Goal: Task Accomplishment & Management: Complete application form

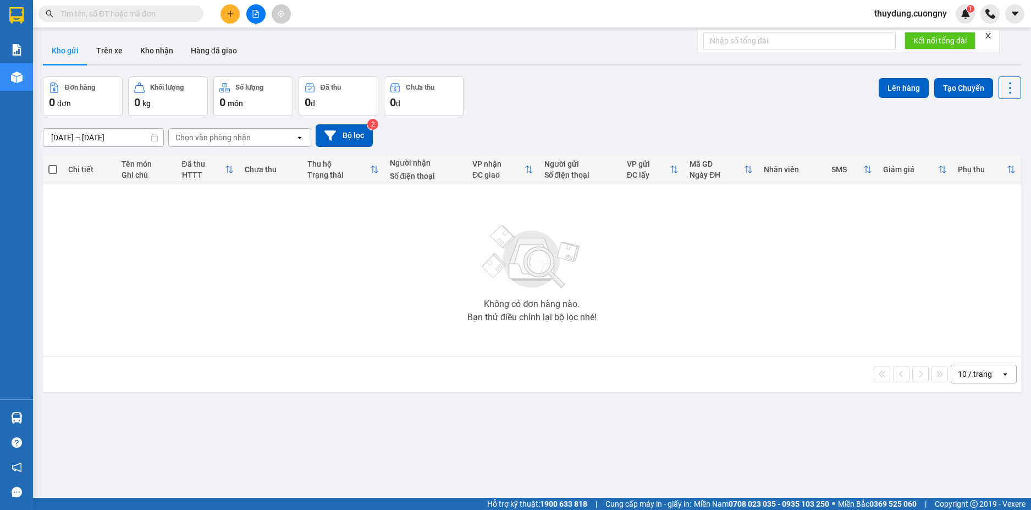
click at [166, 12] on input "text" at bounding box center [126, 14] width 130 height 12
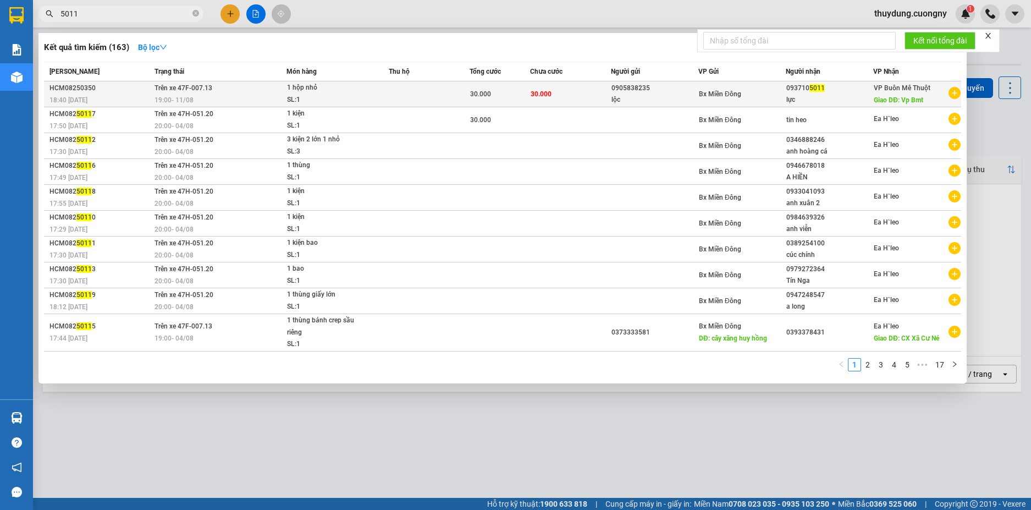
type input "5011"
click at [183, 99] on span "19:00 [DATE]" at bounding box center [174, 100] width 39 height 8
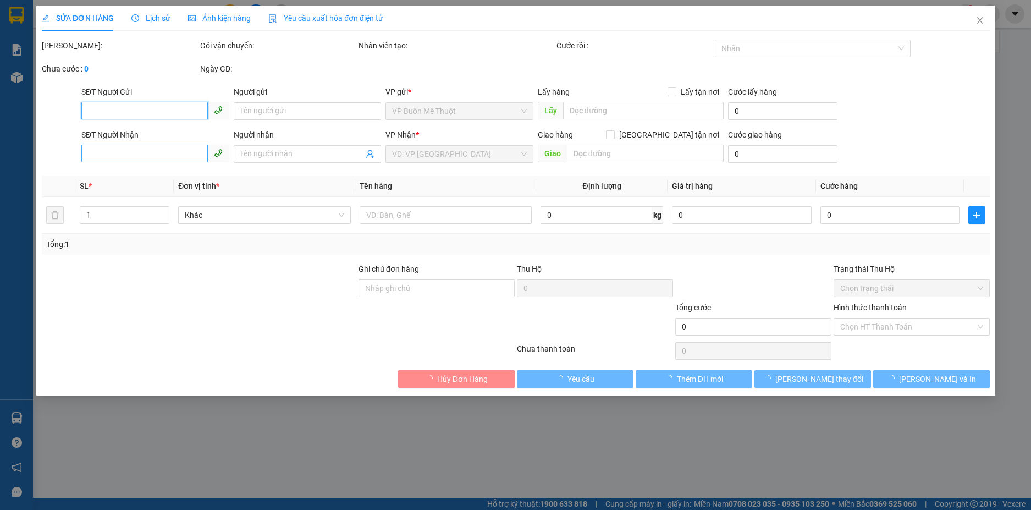
type input "0905838235"
type input "lộc"
type input "0937105011"
type input "lực"
type input "Vp Bmt"
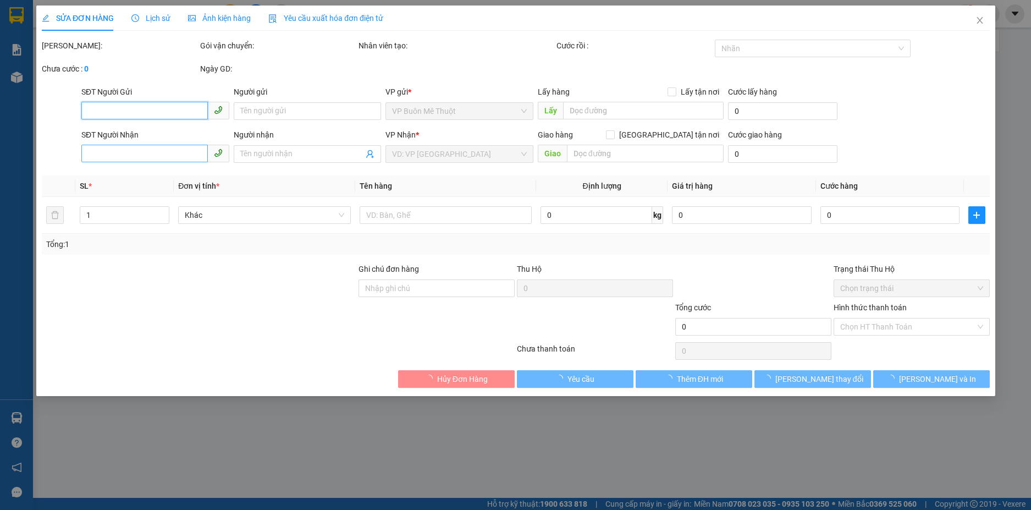
type input "30.000"
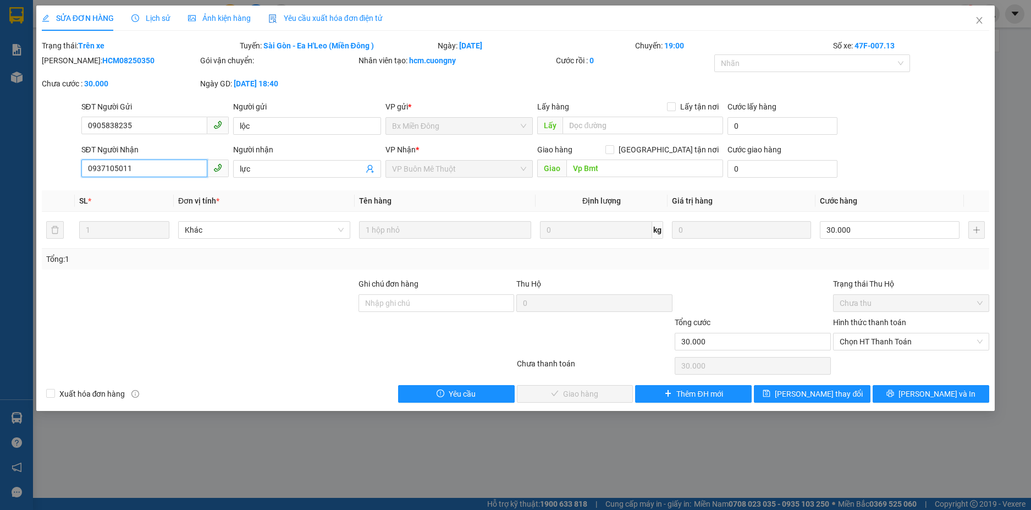
click at [159, 171] on input "0937105011" at bounding box center [144, 169] width 127 height 18
drag, startPoint x: 750, startPoint y: 466, endPoint x: 539, endPoint y: 492, distance: 213.4
click at [750, 466] on div "SỬA ĐƠN HÀNG Lịch sử Ảnh kiện hàng Yêu cầu xuất hóa đơn điện tử Total Paid Fee …" at bounding box center [515, 255] width 1031 height 510
click at [982, 22] on icon "close" at bounding box center [979, 20] width 9 height 9
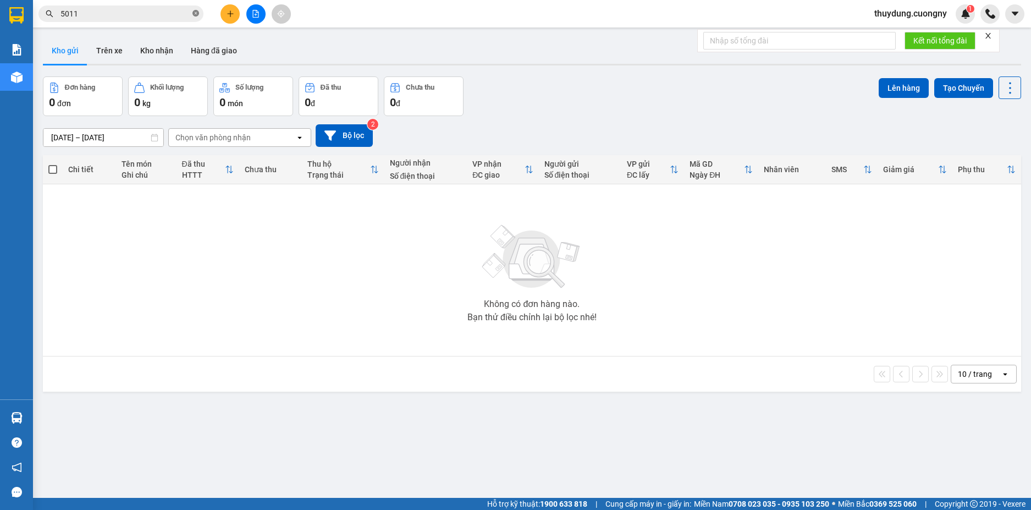
click at [195, 15] on icon "close-circle" at bounding box center [196, 13] width 7 height 7
click at [138, 26] on div "Kết quả tìm kiếm ( 163 ) Bộ lọc Mã ĐH Trạng thái Món hàng Thu hộ Tổng cước Chưa…" at bounding box center [515, 14] width 1031 height 28
click at [140, 13] on input "text" at bounding box center [126, 14] width 130 height 12
paste input "0385886041"
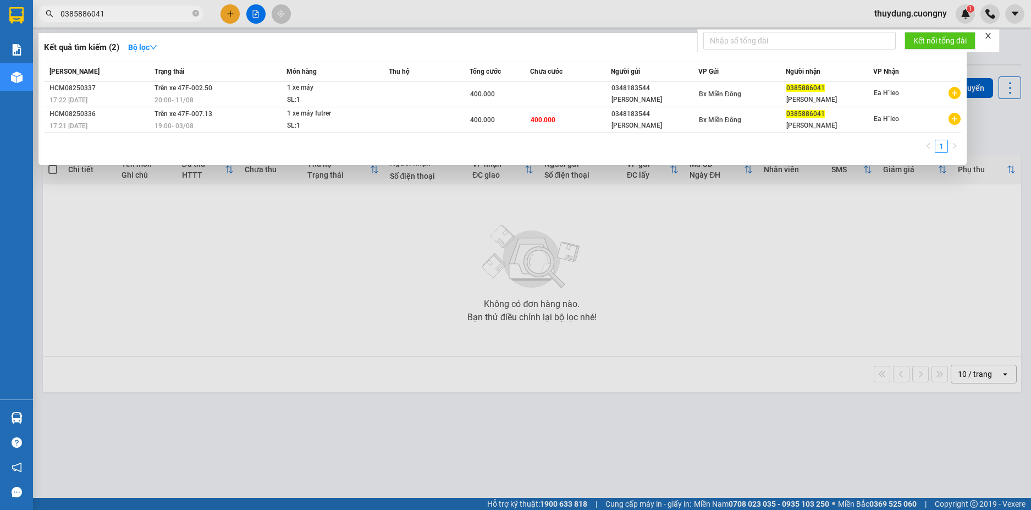
type input "0385886041"
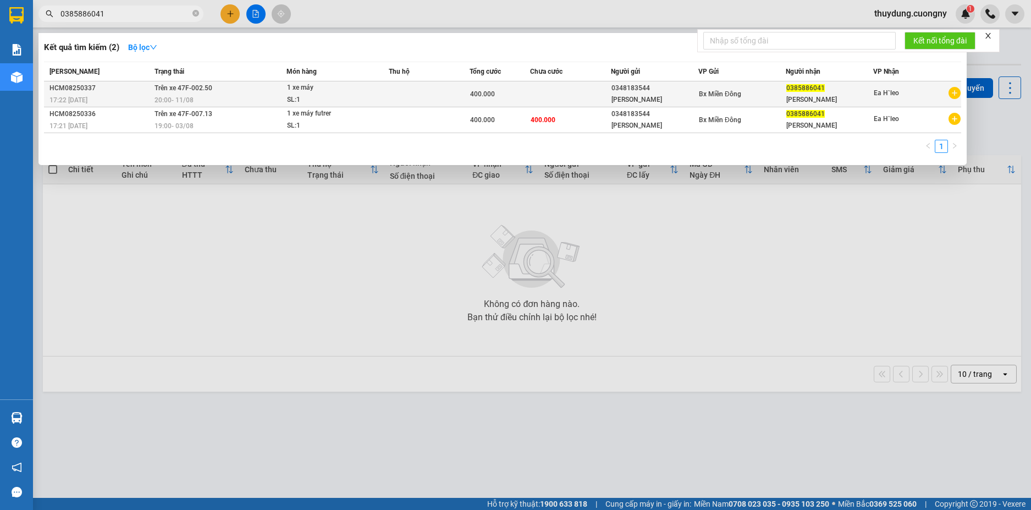
click at [109, 91] on div "HCM08250337" at bounding box center [101, 89] width 102 height 12
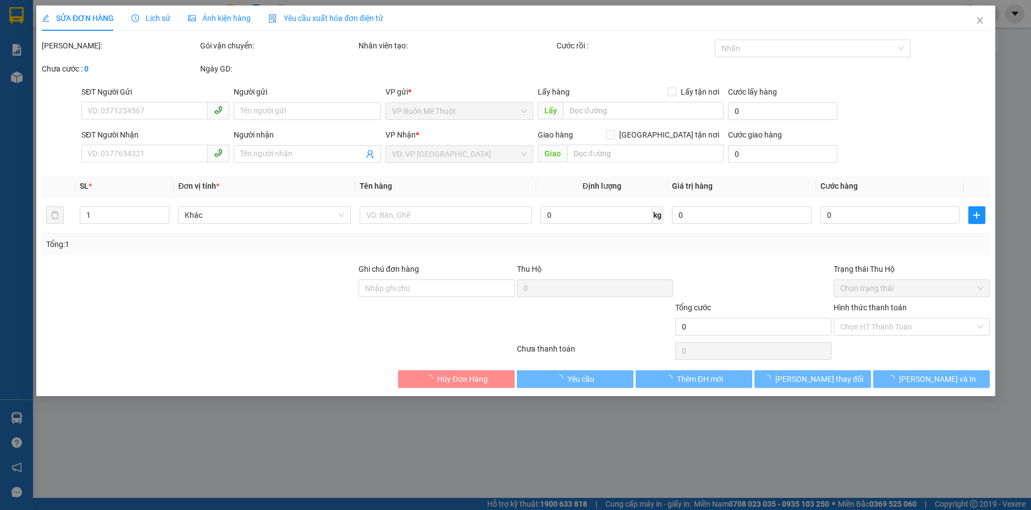
type input "0348183544"
type input "[PERSON_NAME]"
type input "0385886041"
type input "[PERSON_NAME]"
type input "400.000"
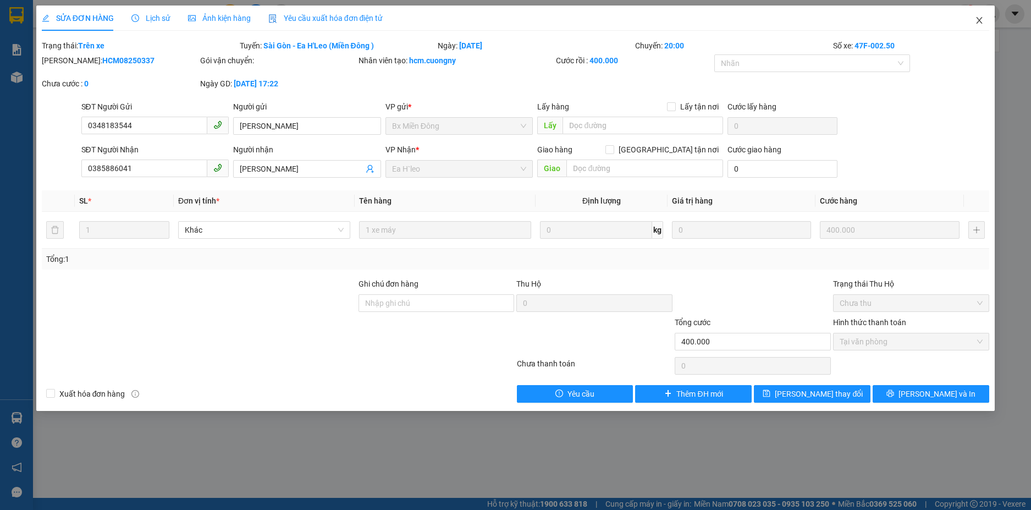
click at [975, 19] on icon "close" at bounding box center [979, 20] width 9 height 9
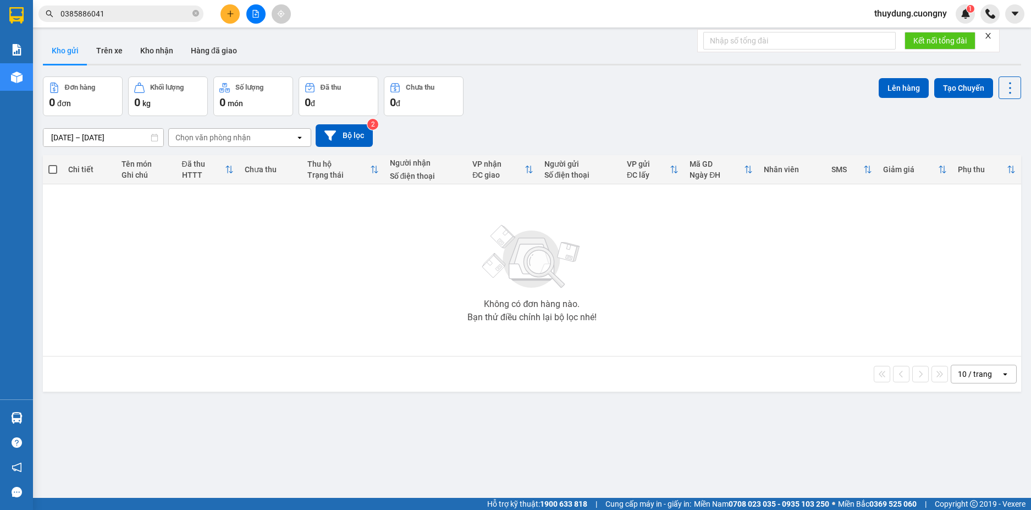
click at [146, 7] on span "0385886041" at bounding box center [121, 14] width 165 height 17
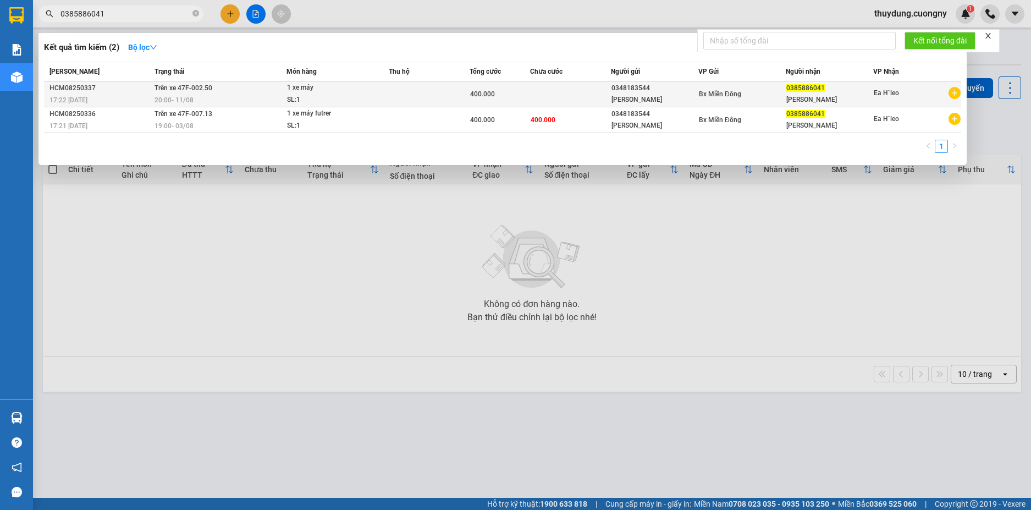
click at [83, 90] on div "HCM08250337" at bounding box center [101, 89] width 102 height 12
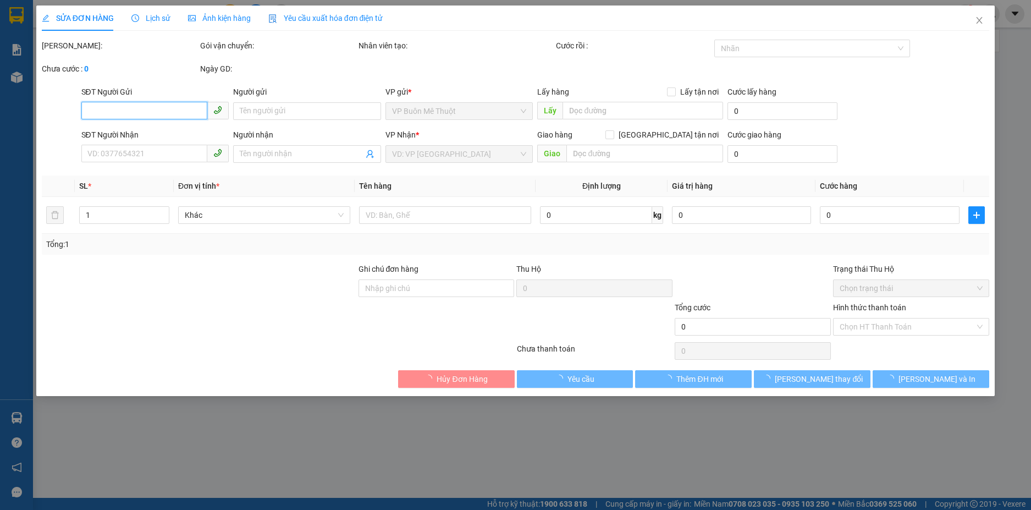
type input "0348183544"
type input "[PERSON_NAME]"
type input "0385886041"
type input "[PERSON_NAME]"
type input "400.000"
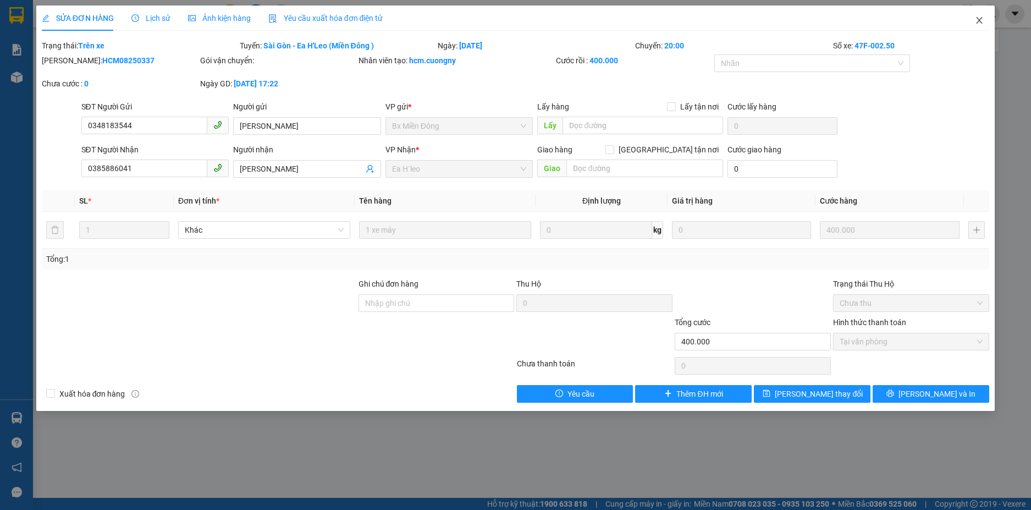
click at [972, 22] on span "Close" at bounding box center [979, 21] width 31 height 31
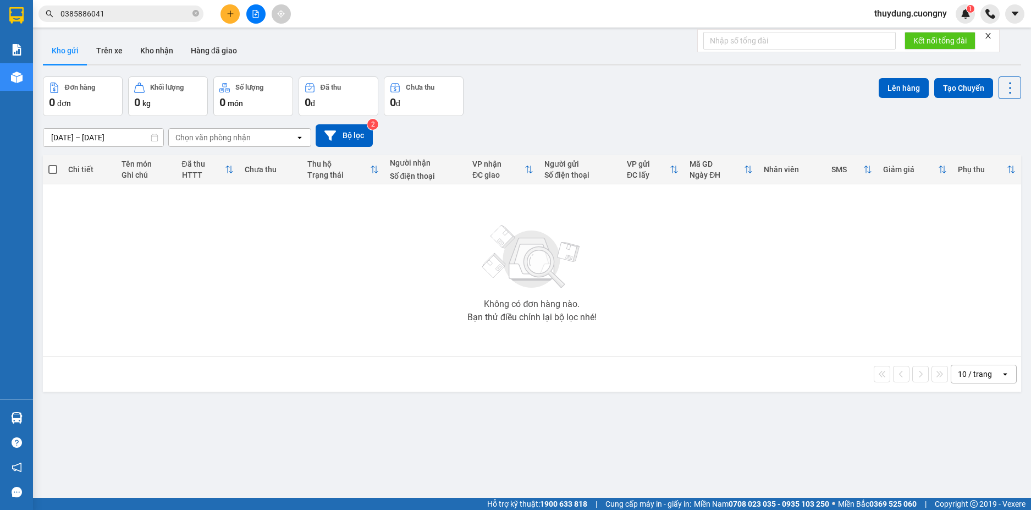
click at [109, 19] on input "0385886041" at bounding box center [126, 14] width 130 height 12
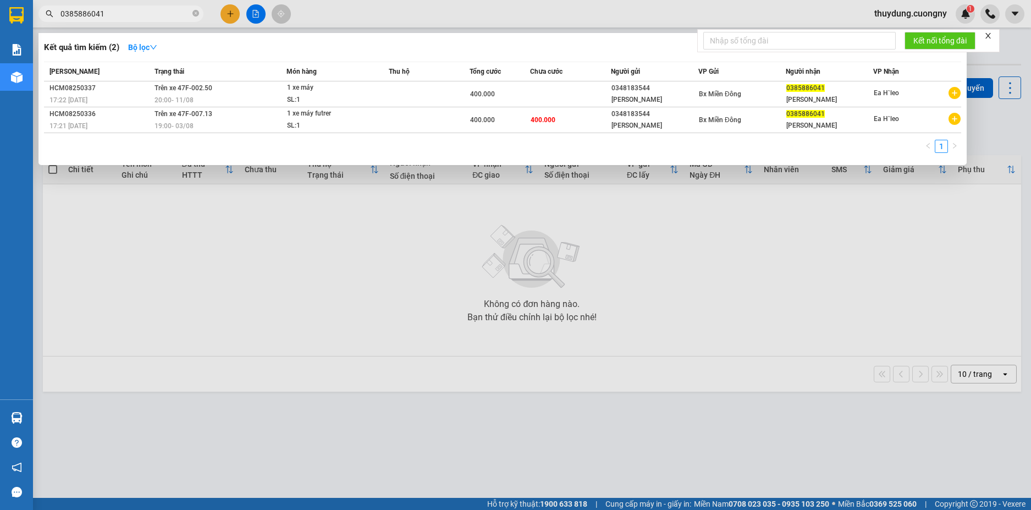
paste input "0393378431"
click at [109, 19] on input "03858860410393378431" at bounding box center [126, 14] width 130 height 12
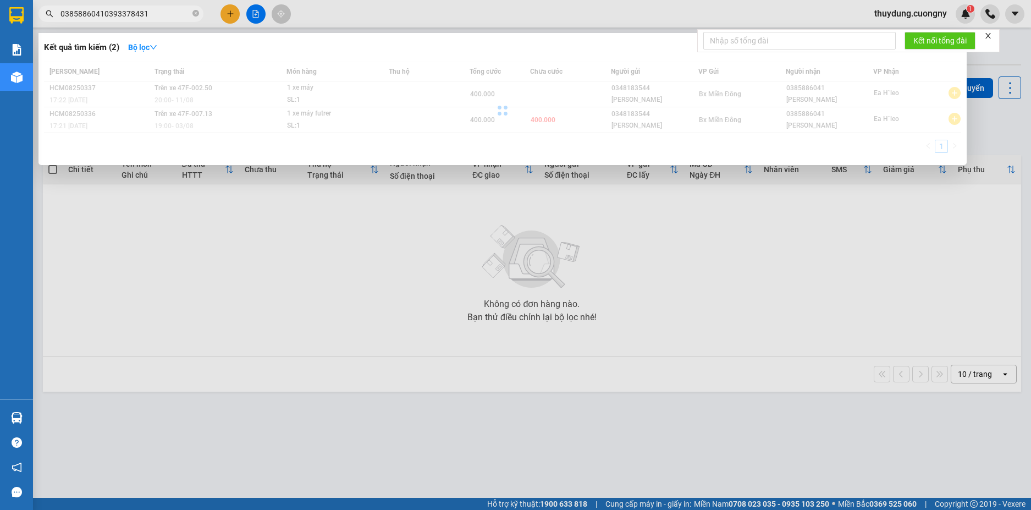
click at [109, 19] on input "03858860410393378431" at bounding box center [126, 14] width 130 height 12
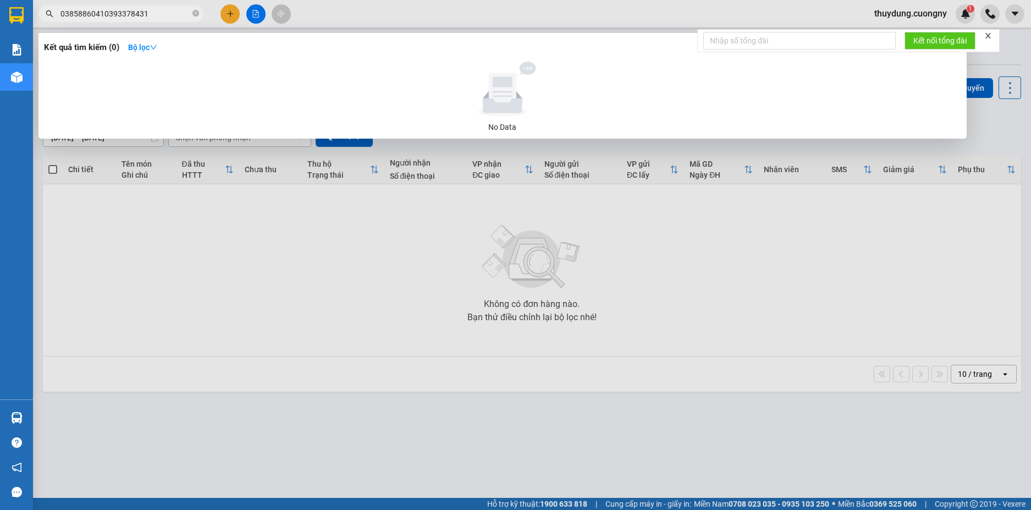
click at [109, 19] on input "03858860410393378431" at bounding box center [126, 14] width 130 height 12
paste input "text"
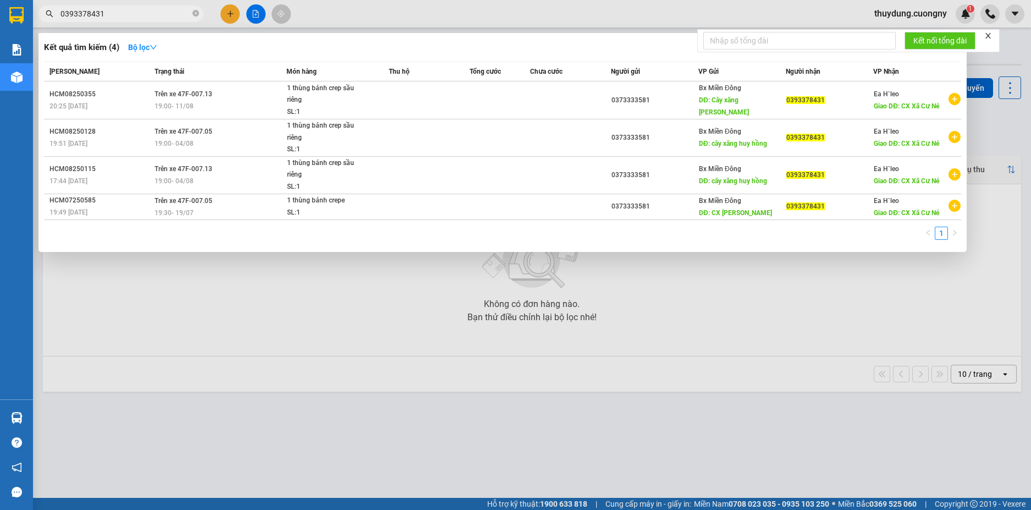
type input "0393378431"
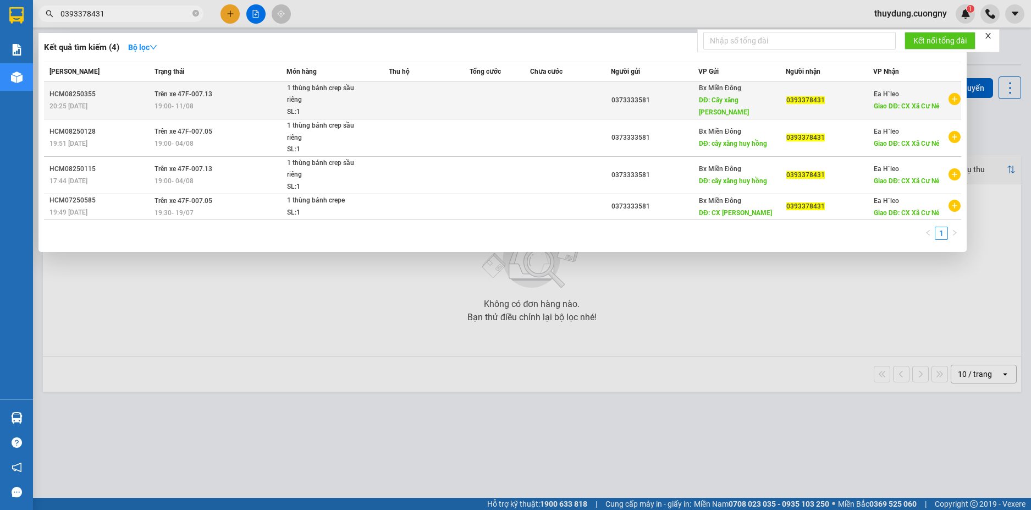
click at [482, 118] on td at bounding box center [500, 100] width 61 height 38
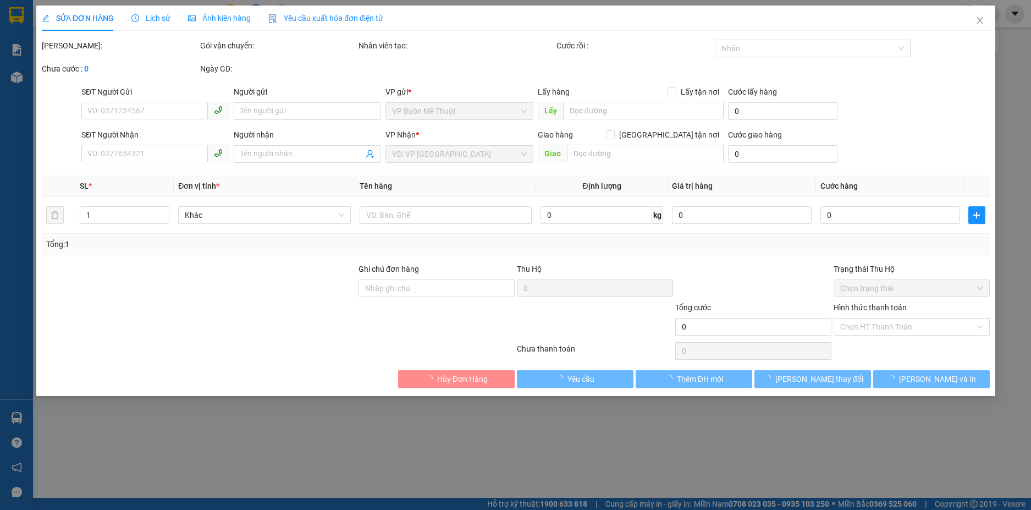
type input "0373333581"
type input "Cây xăng [PERSON_NAME]"
type input "0393378431"
type input "CX Xã Cư Né"
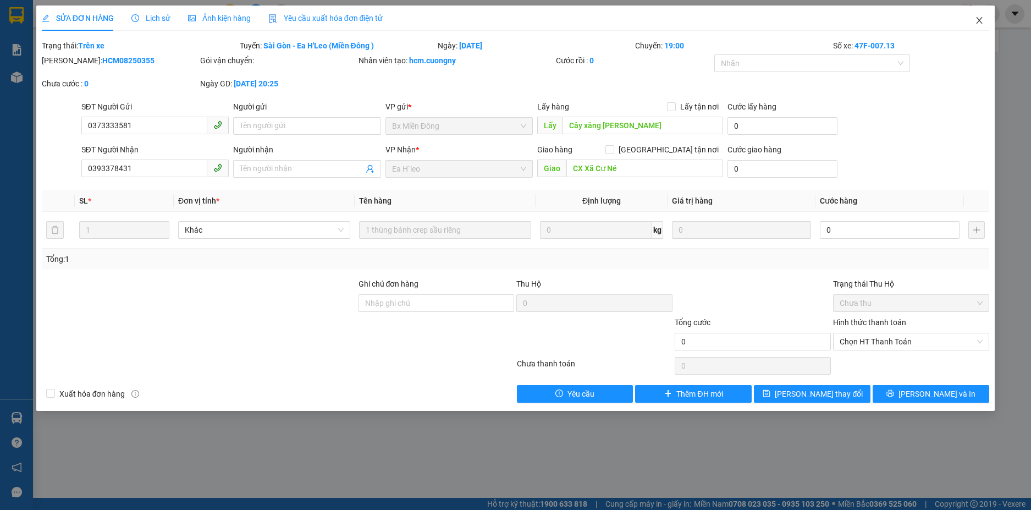
click at [975, 21] on icon "close" at bounding box center [979, 20] width 9 height 9
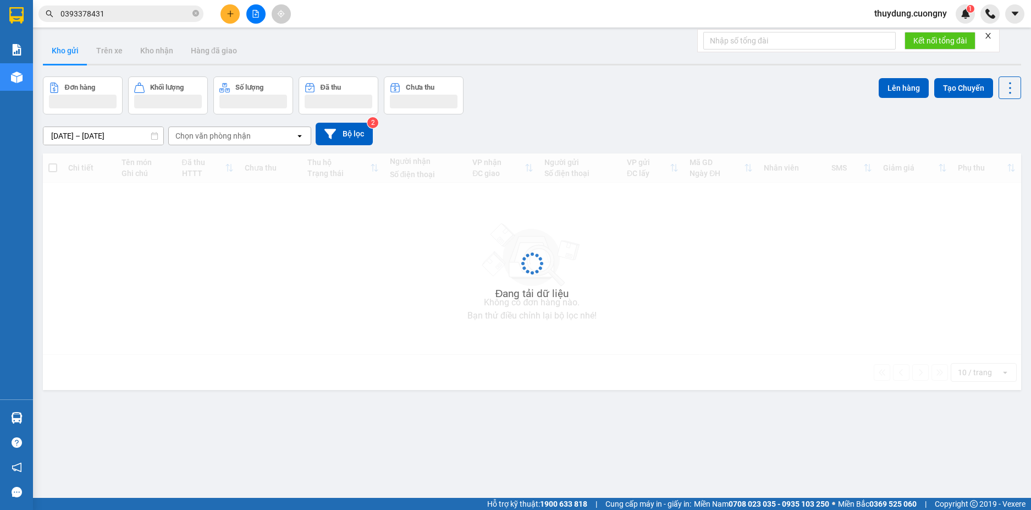
click at [119, 16] on input "0393378431" at bounding box center [126, 14] width 130 height 12
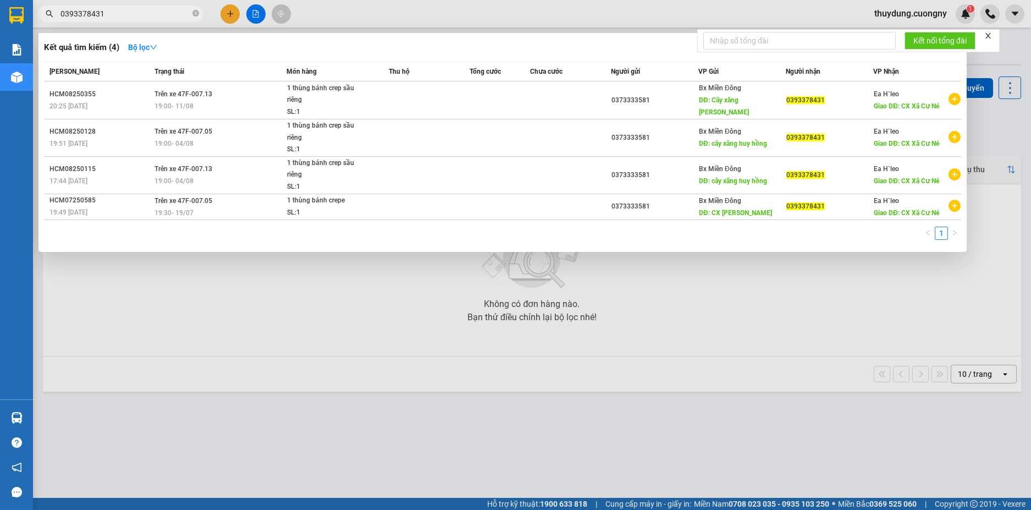
click at [119, 16] on input "0393378431" at bounding box center [126, 14] width 130 height 12
paste input "842909379"
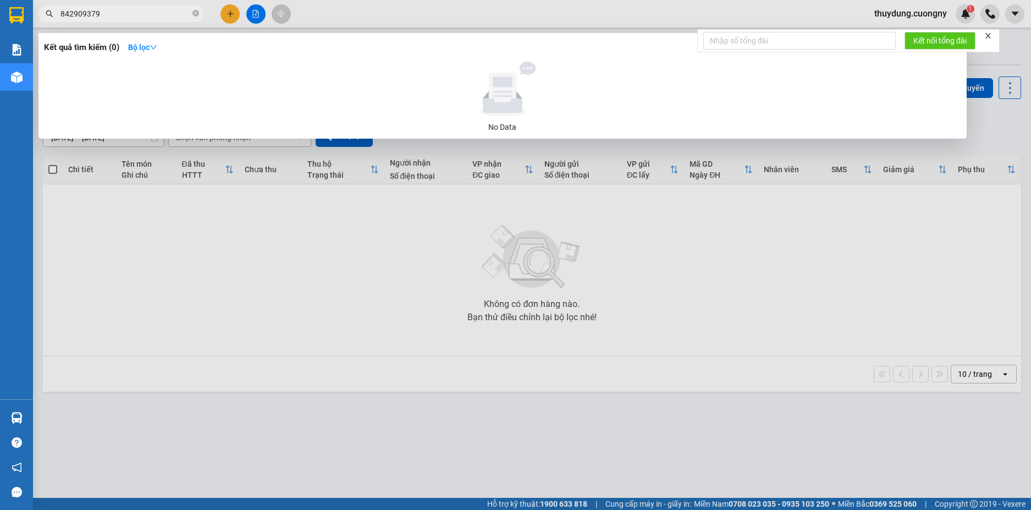
click at [62, 12] on input "842909379" at bounding box center [126, 14] width 130 height 12
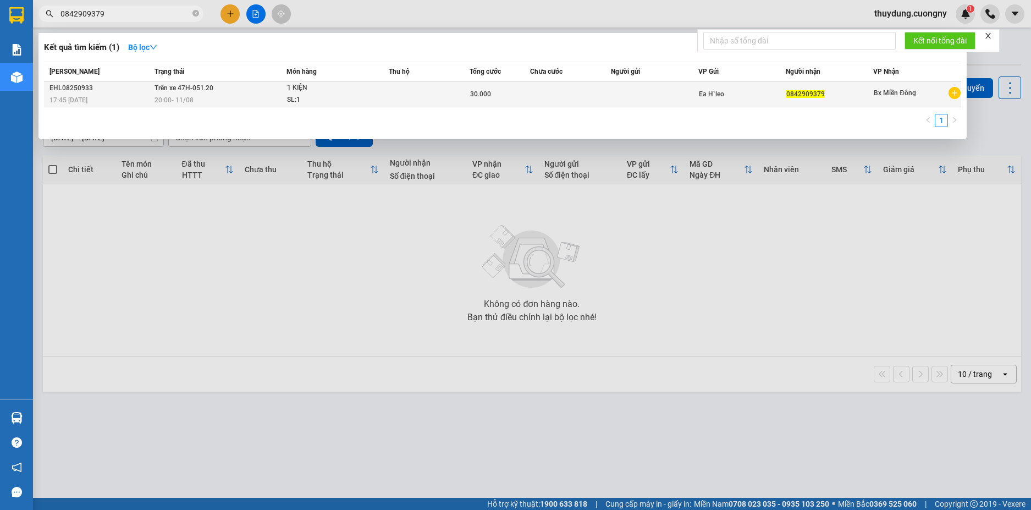
type input "0842909379"
click at [130, 96] on div "17:45 [DATE]" at bounding box center [101, 100] width 102 height 12
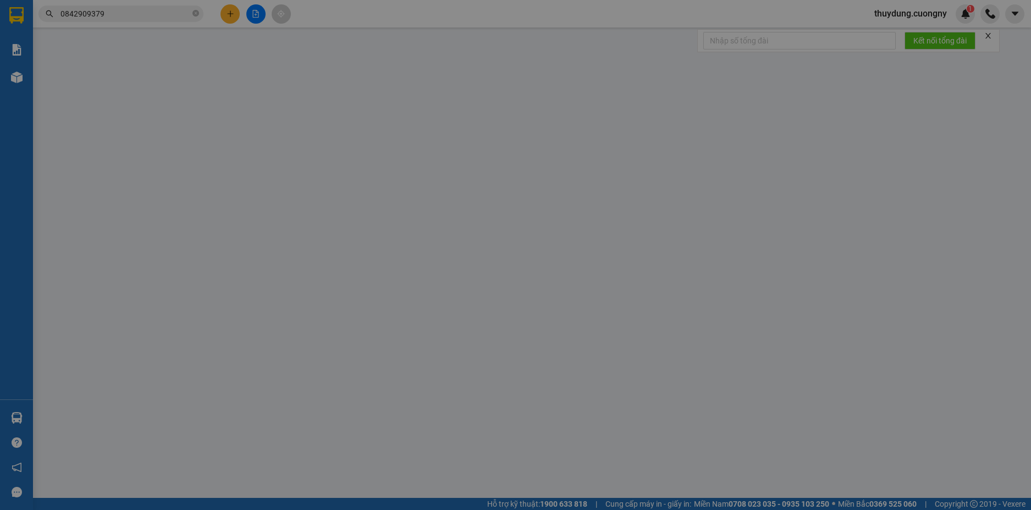
type input "0842909379"
type input "30.000"
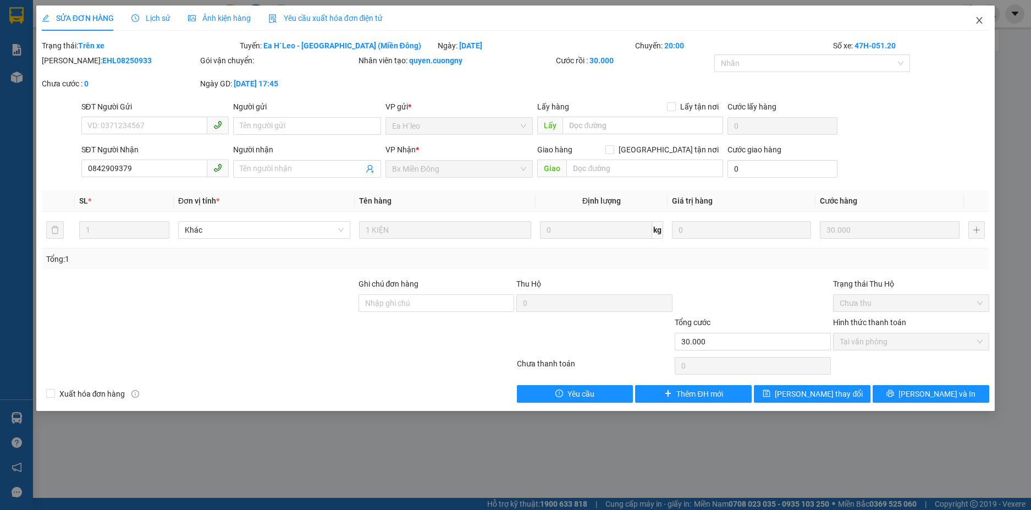
click at [976, 21] on icon "close" at bounding box center [979, 20] width 9 height 9
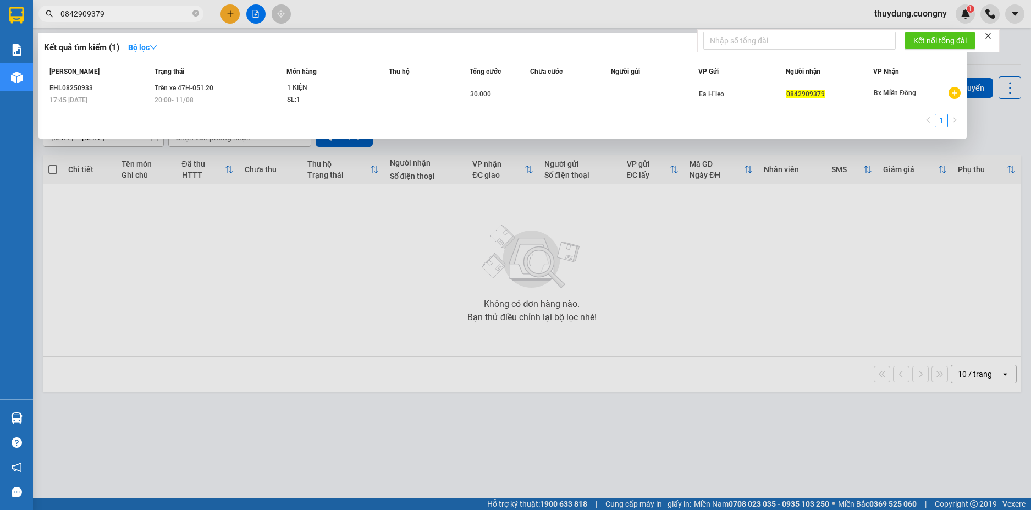
click at [118, 15] on input "0842909379" at bounding box center [126, 14] width 130 height 12
paste input "0906588958"
click at [117, 15] on input "08429093790906588958" at bounding box center [126, 14] width 130 height 12
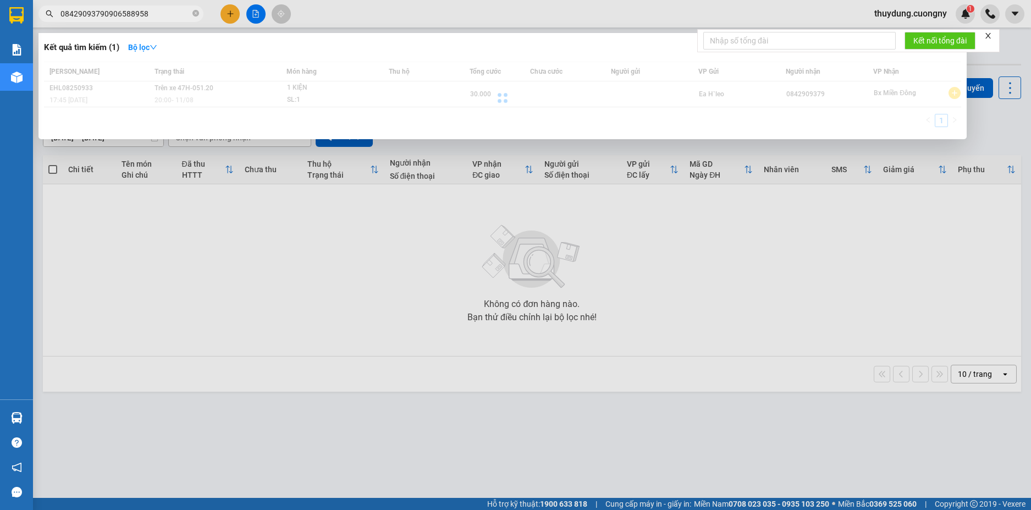
paste input "text"
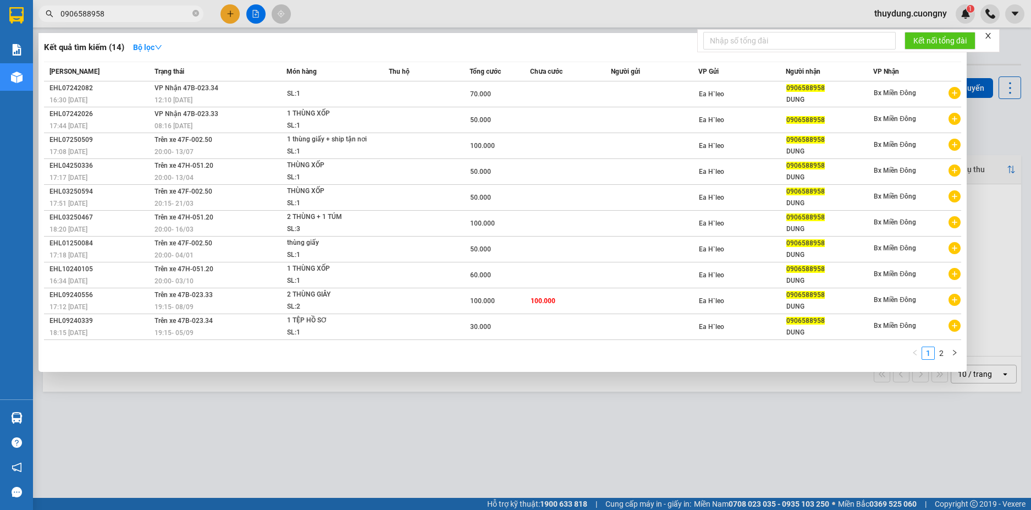
click at [116, 15] on input "0906588958" at bounding box center [126, 14] width 130 height 12
type input "0906588958"
